Goal: Information Seeking & Learning: Learn about a topic

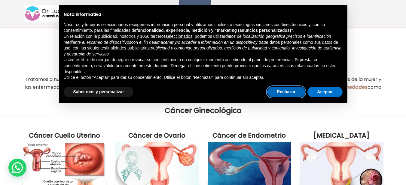
click at [290, 94] on button "Rechazar" at bounding box center [286, 92] width 38 height 11
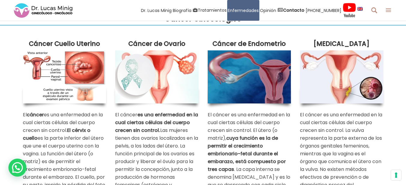
scroll to position [80, 0]
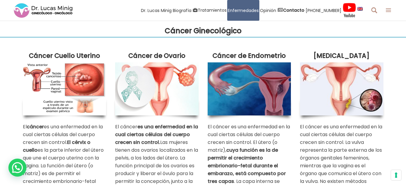
click at [76, 80] on img at bounding box center [64, 88] width 83 height 53
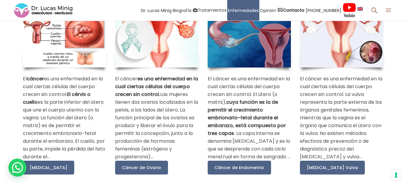
scroll to position [140, 0]
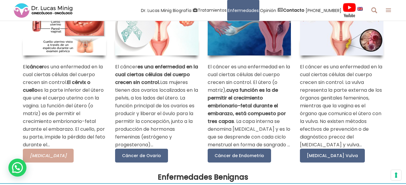
click at [41, 155] on span "[MEDICAL_DATA]" at bounding box center [48, 156] width 37 height 6
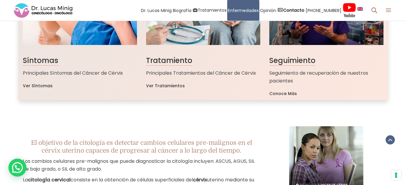
scroll to position [613, 0]
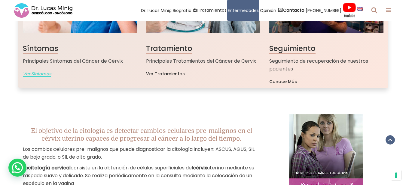
click at [32, 76] on span "Ver Síntomas" at bounding box center [37, 74] width 28 height 4
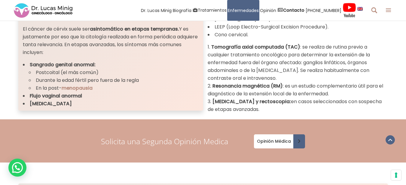
scroll to position [613, 0]
